Goal: Information Seeking & Learning: Learn about a topic

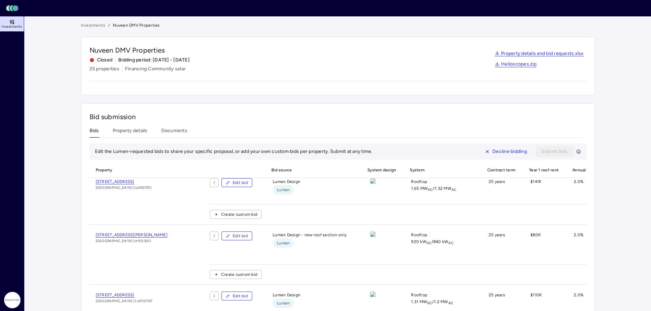
click at [10, 23] on icon at bounding box center [11, 21] width 5 height 5
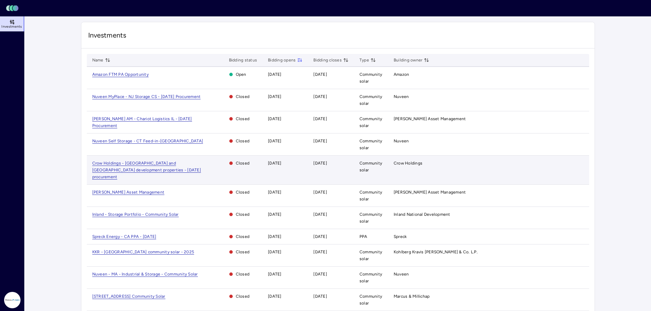
scroll to position [259, 0]
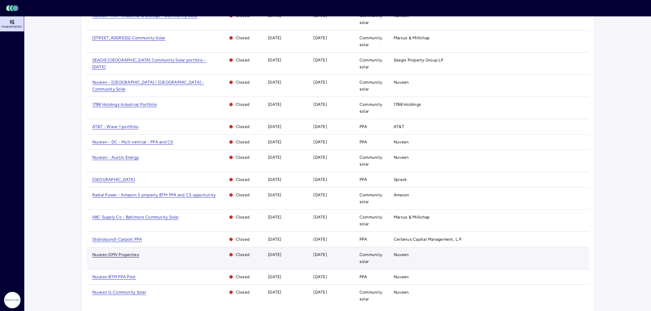
click at [128, 252] on span "Nuveen DMV Properties" at bounding box center [115, 254] width 47 height 5
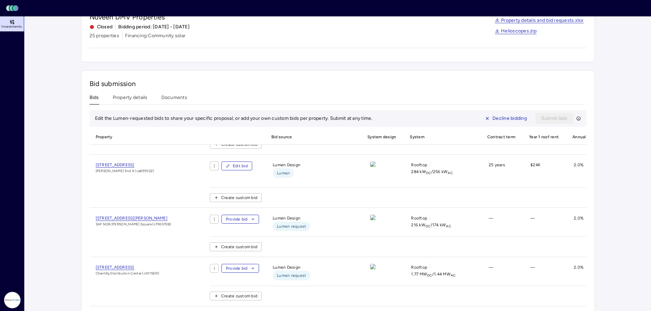
scroll to position [120, 0]
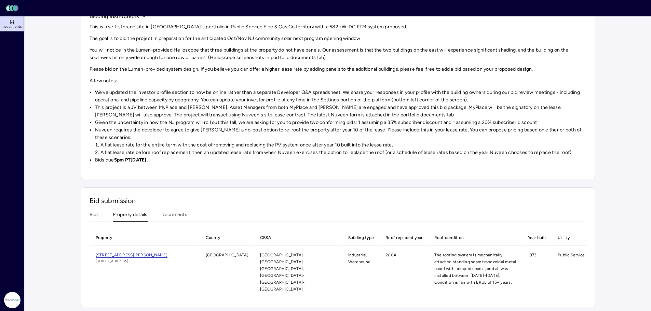
scroll to position [0, 6]
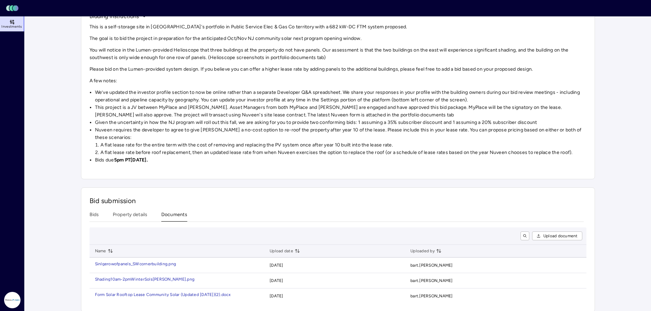
click at [171, 214] on button "Documents" at bounding box center [174, 216] width 26 height 11
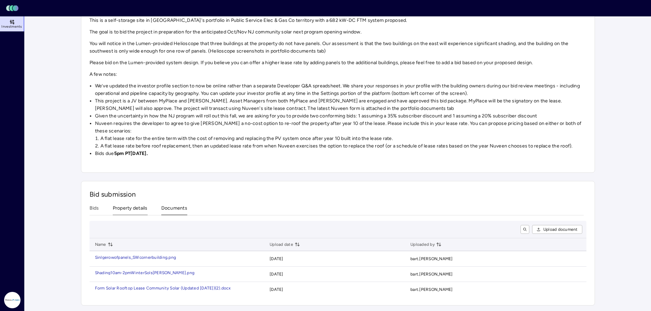
click at [137, 211] on button "Property details" at bounding box center [130, 210] width 35 height 11
